Goal: Communication & Community: Answer question/provide support

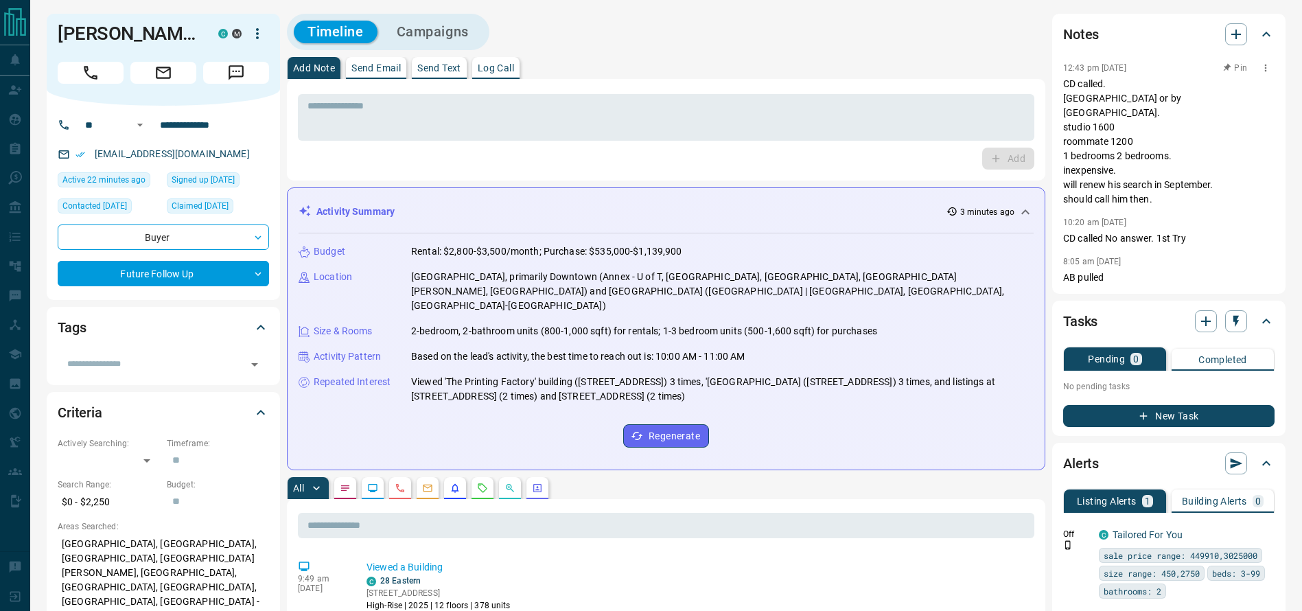
click at [1132, 113] on p "CD called. [GEOGRAPHIC_DATA] or by [GEOGRAPHIC_DATA]. studio 1600 roommate 1200…" at bounding box center [1168, 142] width 211 height 130
click at [1097, 106] on p "CD called. [GEOGRAPHIC_DATA] or by [GEOGRAPHIC_DATA]. studio 1600 roommate 1200…" at bounding box center [1168, 142] width 211 height 130
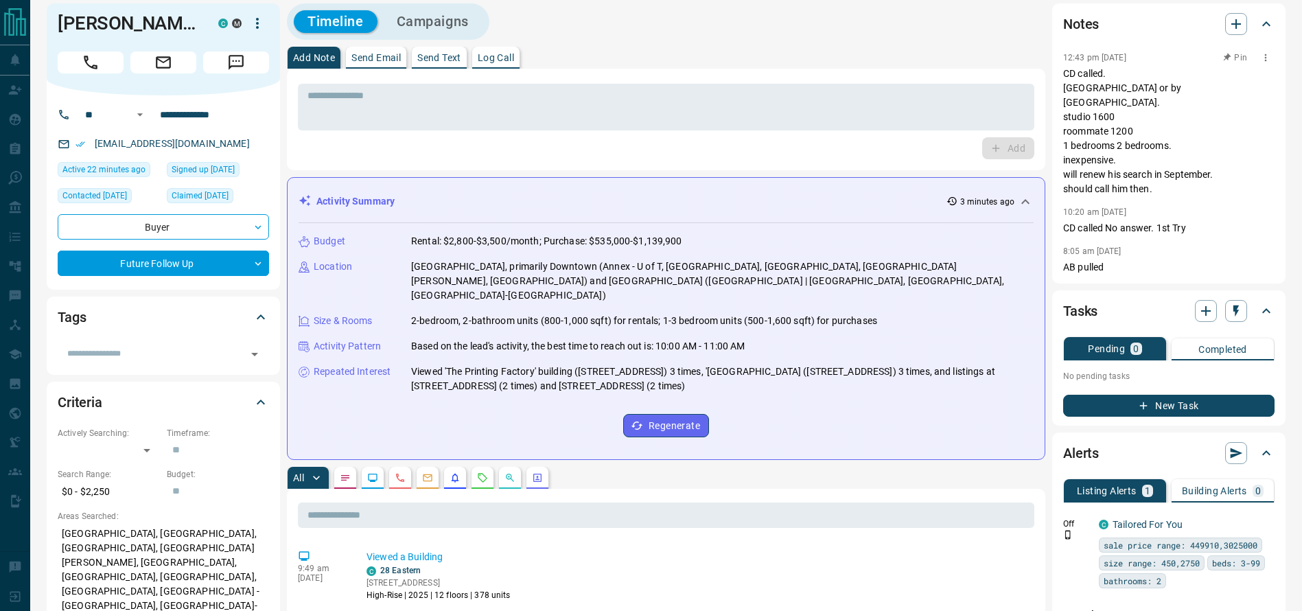
scroll to position [16, 0]
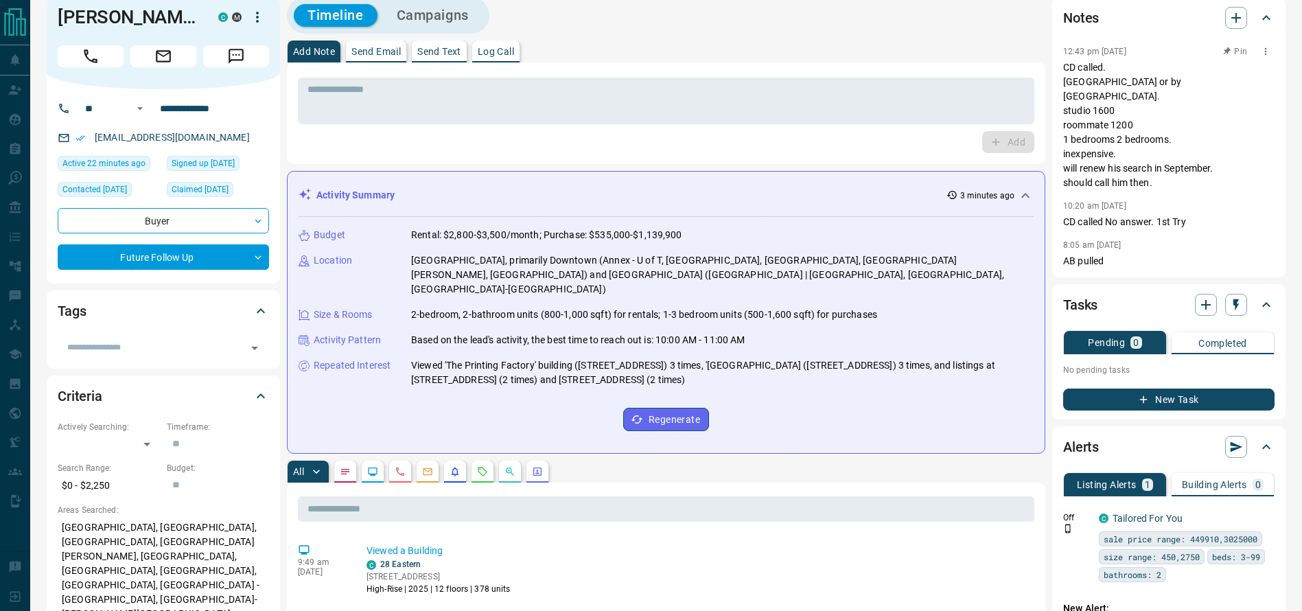
click at [1123, 87] on p "CD called. [GEOGRAPHIC_DATA] or by [GEOGRAPHIC_DATA]. studio 1600 roommate 1200…" at bounding box center [1168, 125] width 211 height 130
click at [1134, 138] on p "CD called. [GEOGRAPHIC_DATA] or by [GEOGRAPHIC_DATA]. studio 1600 roommate 1200…" at bounding box center [1168, 125] width 211 height 130
click at [1159, 149] on p "CD called. [GEOGRAPHIC_DATA] or by [GEOGRAPHIC_DATA]. studio 1600 roommate 1200…" at bounding box center [1168, 125] width 211 height 130
click at [1171, 163] on p "CD called. [GEOGRAPHIC_DATA] or by [GEOGRAPHIC_DATA]. studio 1600 roommate 1200…" at bounding box center [1168, 125] width 211 height 130
click at [1072, 90] on p "CD called. [GEOGRAPHIC_DATA] or by [GEOGRAPHIC_DATA]. studio 1600 roommate 1200…" at bounding box center [1168, 125] width 211 height 130
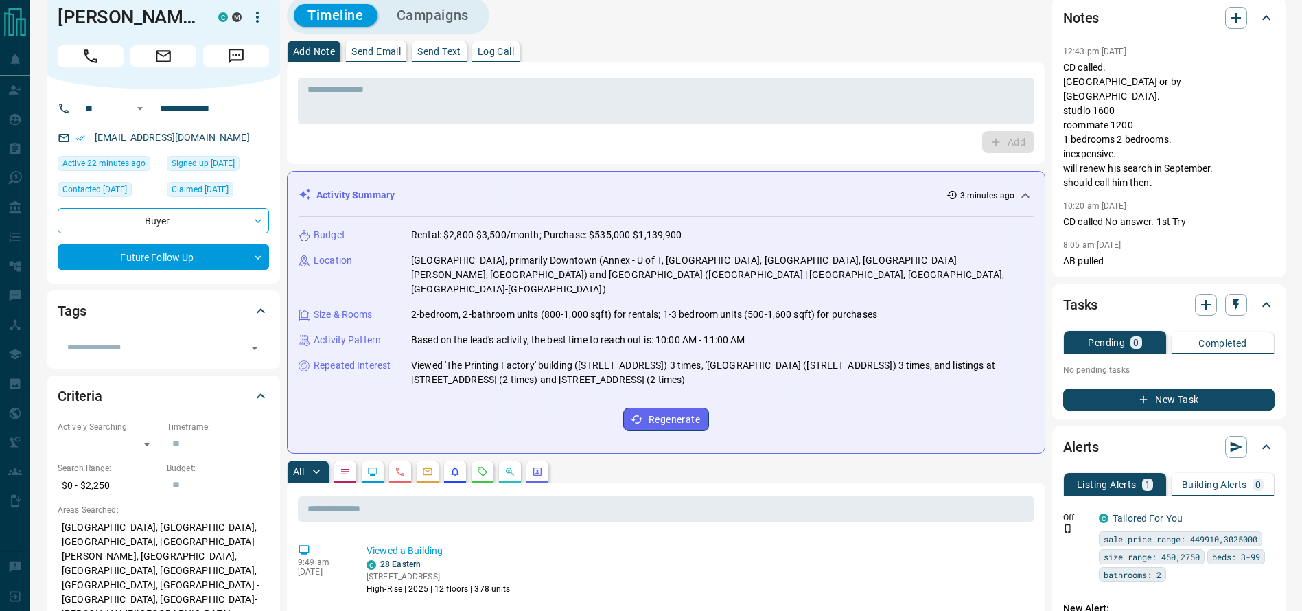
click at [931, 40] on div "Add Note Send Email Send Text Log Call" at bounding box center [666, 51] width 758 height 22
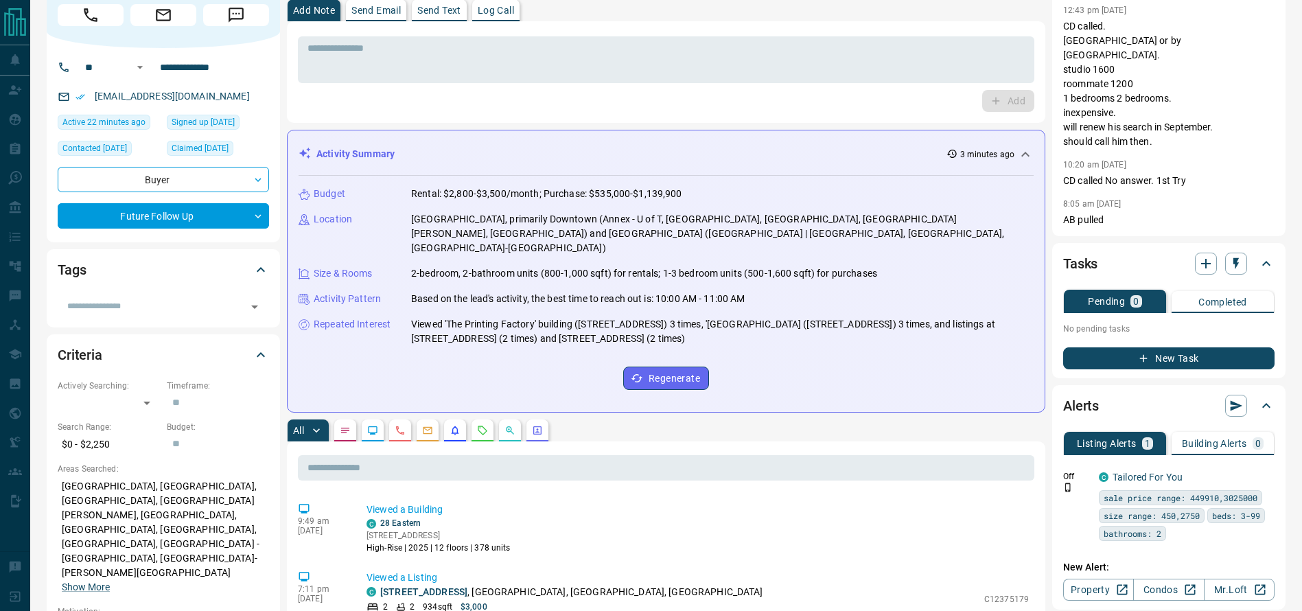
scroll to position [0, 0]
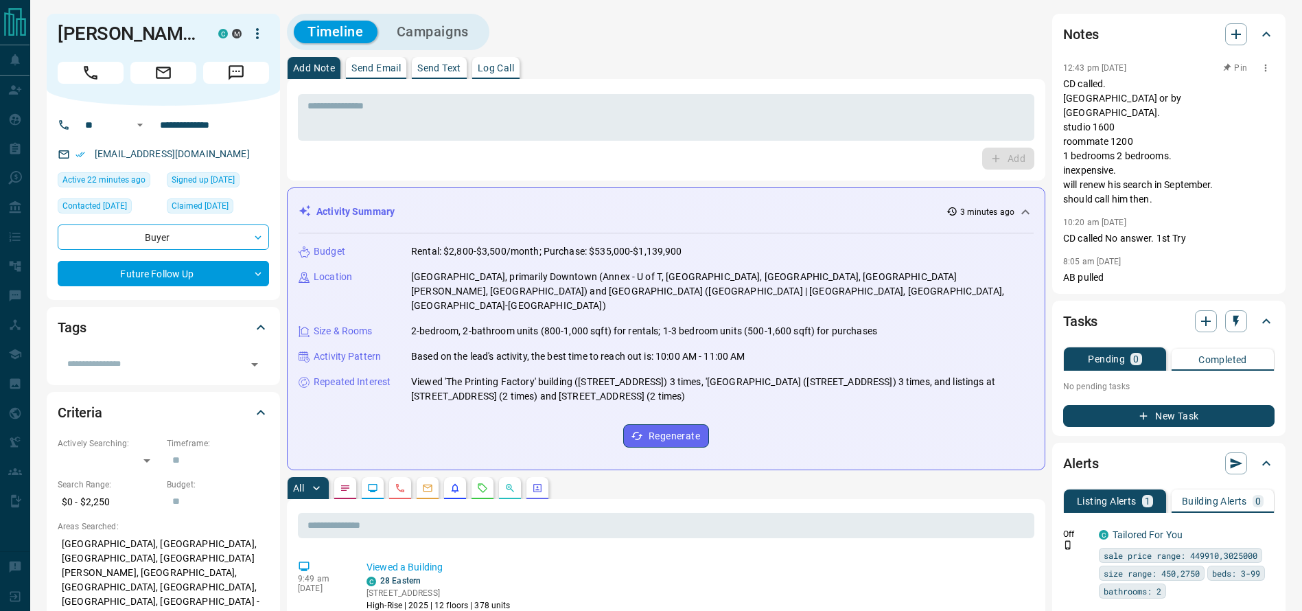
click at [1088, 141] on p "CD called. [GEOGRAPHIC_DATA] or by [GEOGRAPHIC_DATA]. studio 1600 roommate 1200…" at bounding box center [1168, 142] width 211 height 130
click at [1096, 145] on p "CD called. [GEOGRAPHIC_DATA] or by [GEOGRAPHIC_DATA]. studio 1600 roommate 1200…" at bounding box center [1168, 142] width 211 height 130
click at [1084, 141] on p "CD called. [GEOGRAPHIC_DATA] or by [GEOGRAPHIC_DATA]. studio 1600 roommate 1200…" at bounding box center [1168, 142] width 211 height 130
click at [754, 71] on div "Add Note Send Email Send Text Log Call" at bounding box center [666, 68] width 758 height 22
click at [1057, 132] on div "Notes 12:43 pm [DATE] CD called. [GEOGRAPHIC_DATA] or by [GEOGRAPHIC_DATA]. stu…" at bounding box center [1168, 154] width 233 height 280
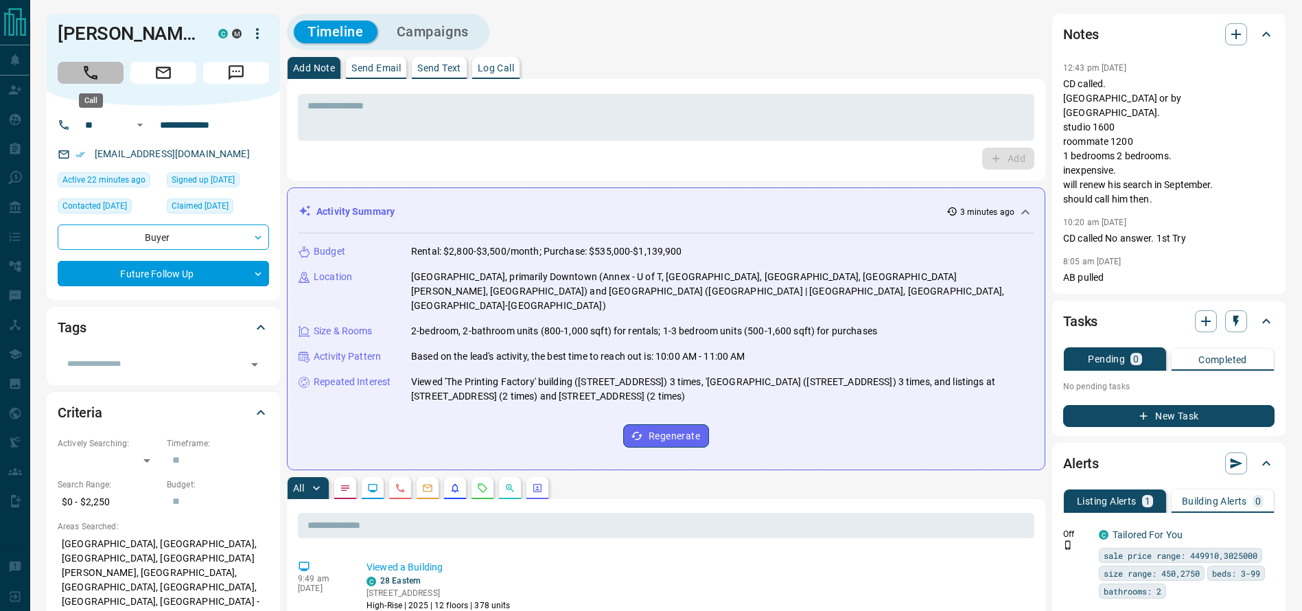
click at [106, 78] on button "Call" at bounding box center [91, 73] width 66 height 22
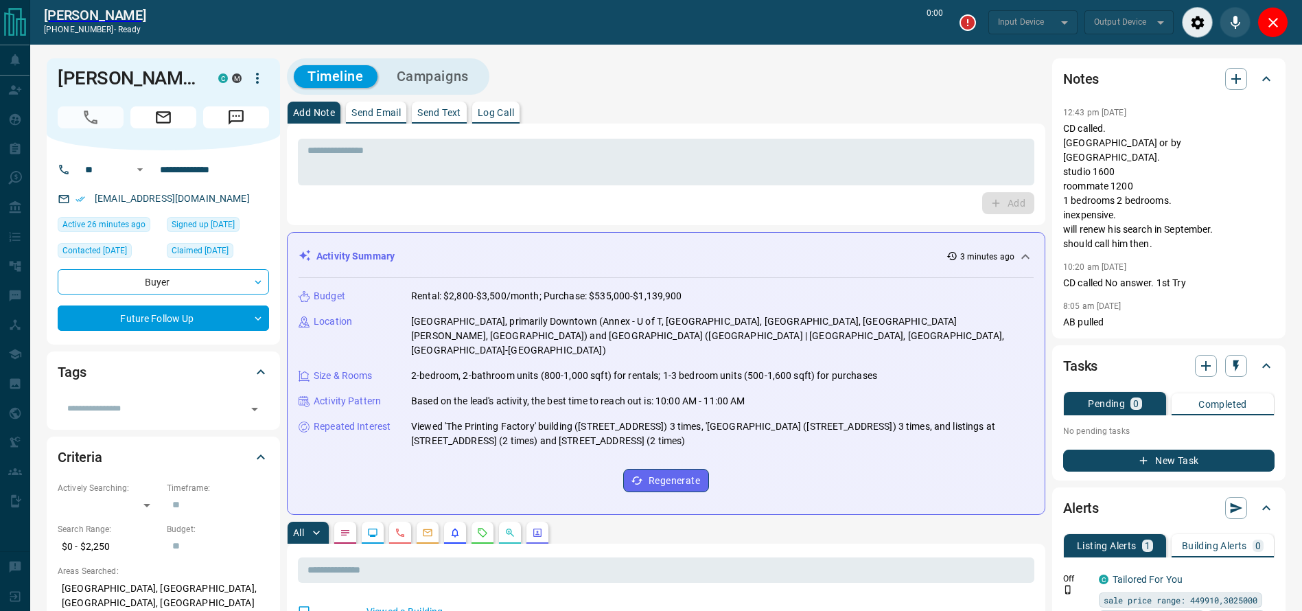
type input "*******"
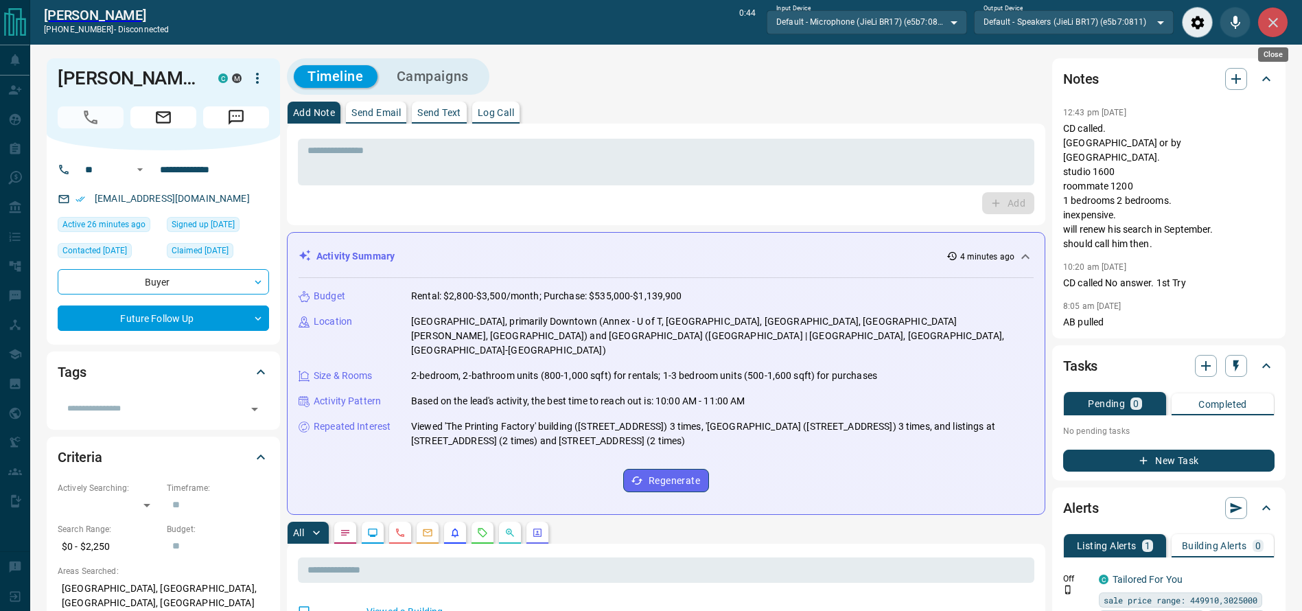
click at [1278, 24] on icon "Close" at bounding box center [1273, 22] width 16 height 16
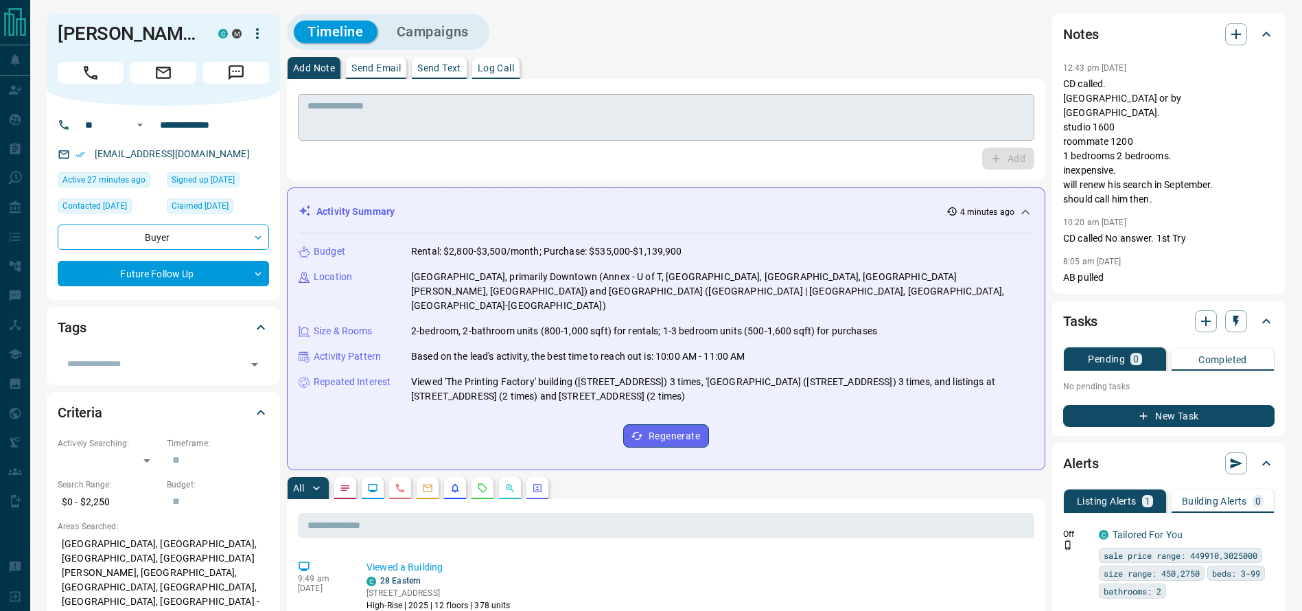
click at [630, 104] on textarea at bounding box center [665, 117] width 717 height 35
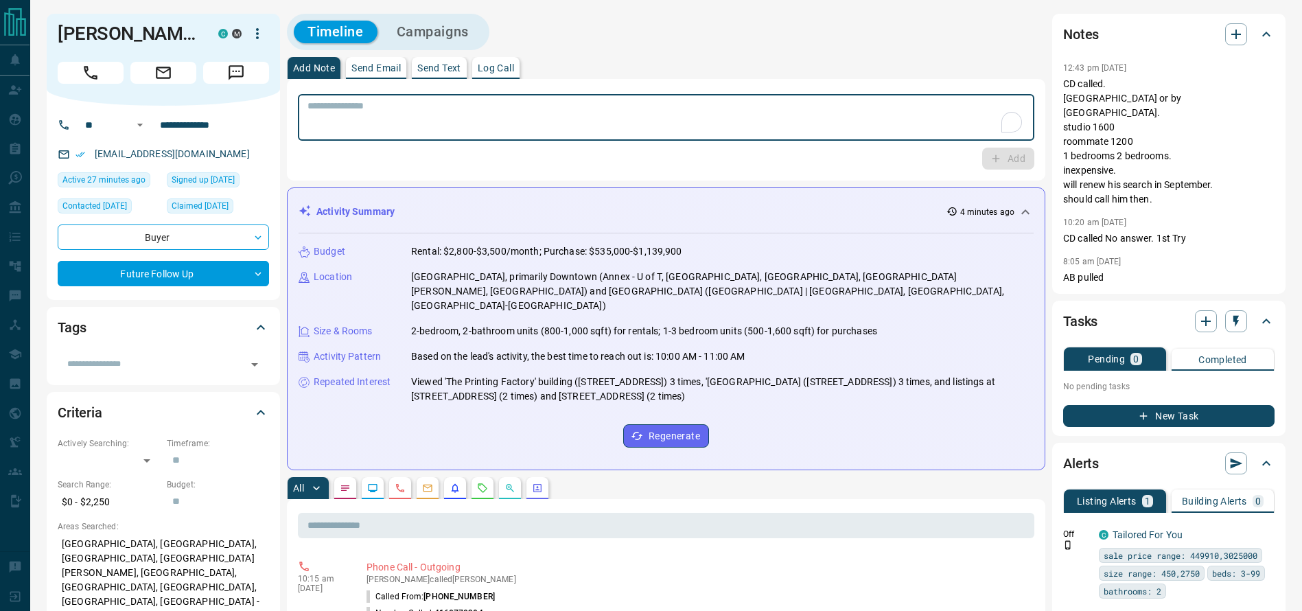
scroll to position [14, 0]
